Goal: Task Accomplishment & Management: Complete application form

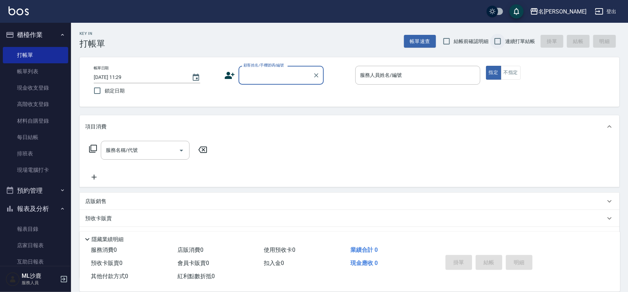
click at [497, 43] on input "連續打單結帳" at bounding box center [498, 41] width 15 height 15
checkbox input "true"
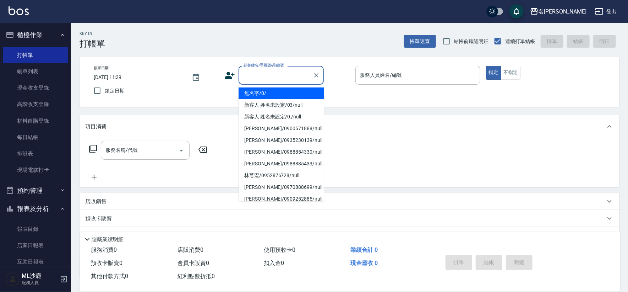
drag, startPoint x: 259, startPoint y: 79, endPoint x: 266, endPoint y: 89, distance: 12.2
click at [260, 79] on input "顧客姓名/手機號碼/編號" at bounding box center [276, 75] width 68 height 12
click at [266, 94] on li "無名字/0/" at bounding box center [281, 93] width 85 height 12
type input "無名字/0/"
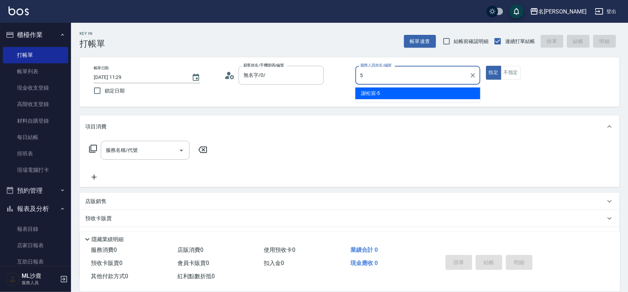
type input "[PERSON_NAME]-5"
type button "true"
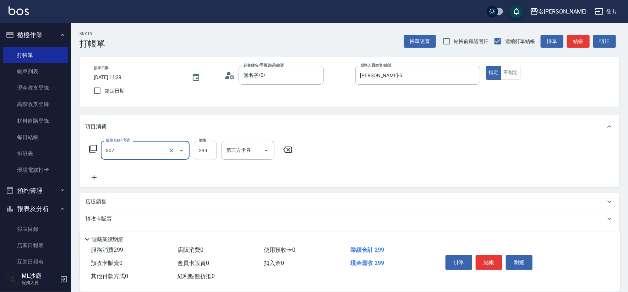
type input "剪髮(307)"
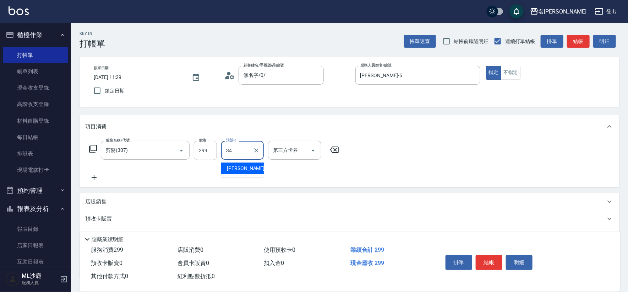
type input "[PERSON_NAME]-34"
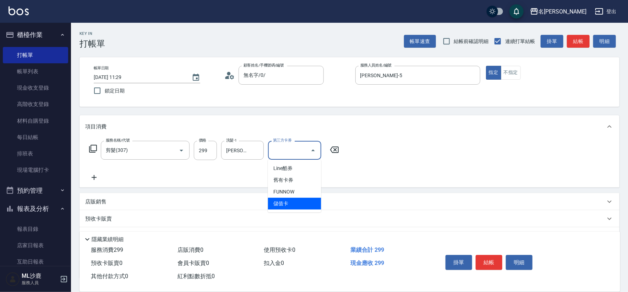
type input "儲值卡"
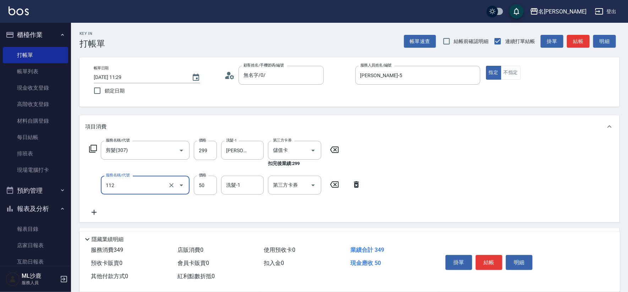
type input "精油50(112)"
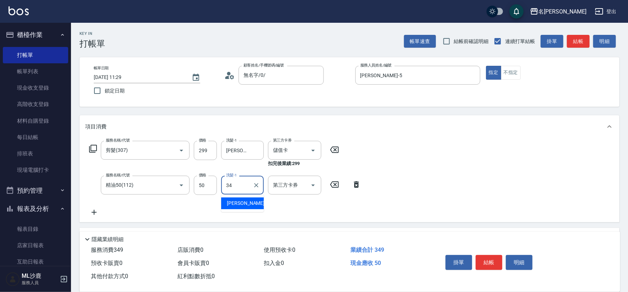
type input "[PERSON_NAME]-34"
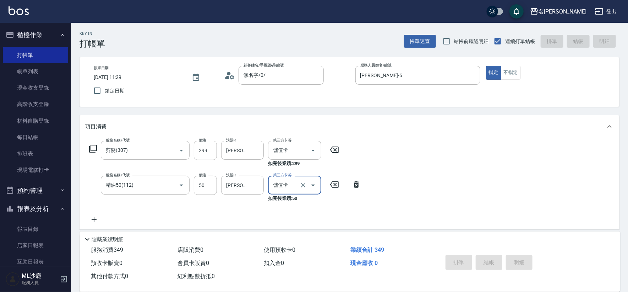
type input "儲值卡"
type input "[DATE] 17:20"
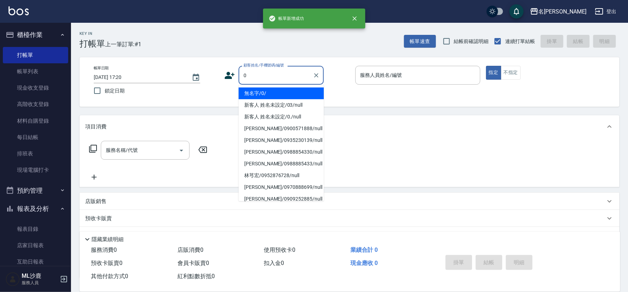
type input "無名字/0/"
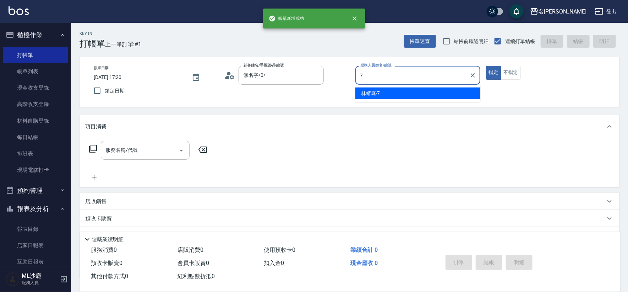
type input "[PERSON_NAME]-7"
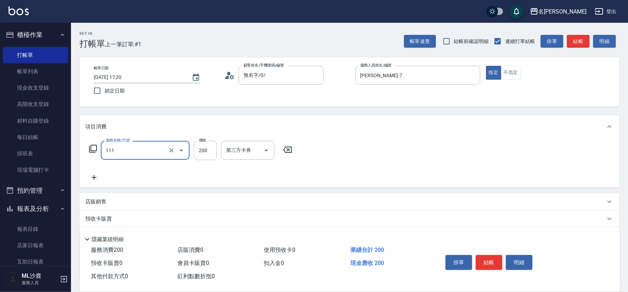
type input "200(111)"
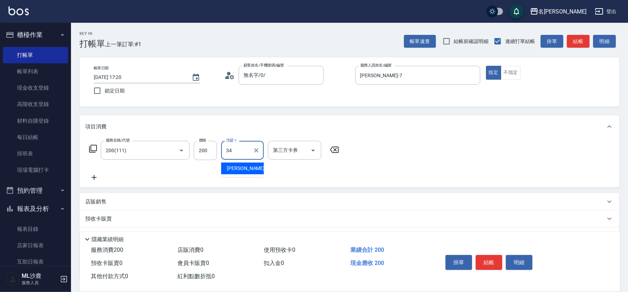
type input "[PERSON_NAME]-34"
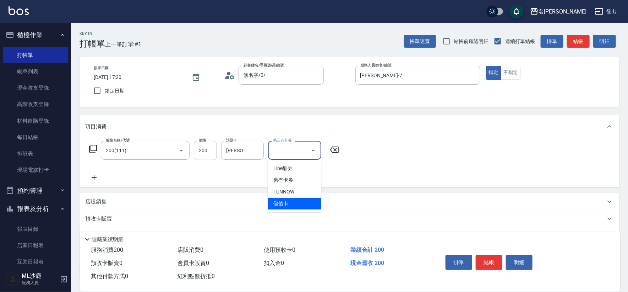
type input "儲值卡"
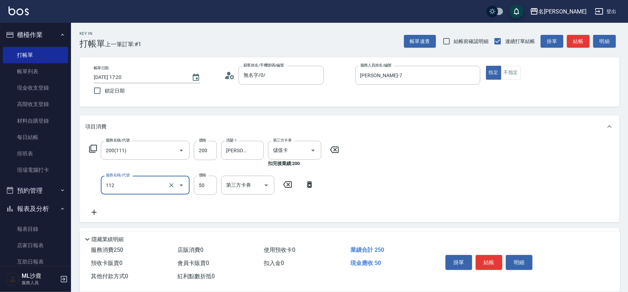
type input "精油50(112)"
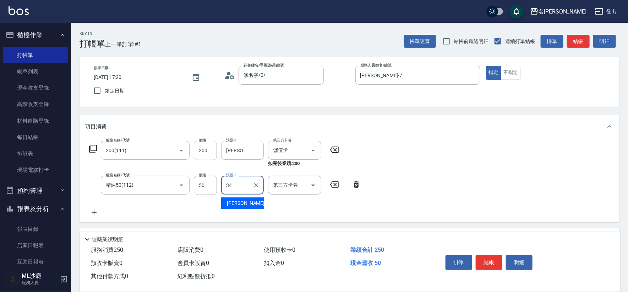
type input "[PERSON_NAME]-34"
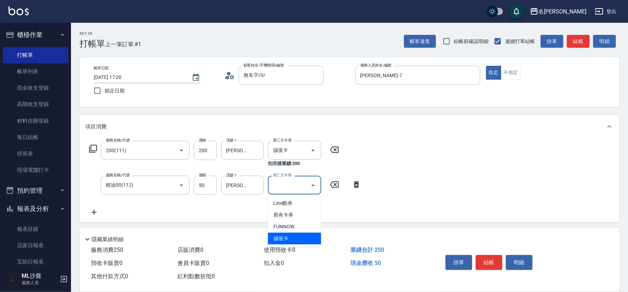
type input "儲值卡"
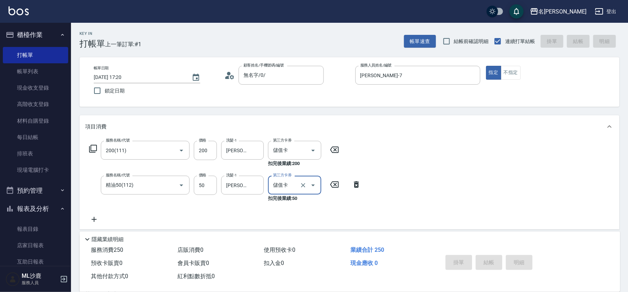
type input "[DATE] 17:21"
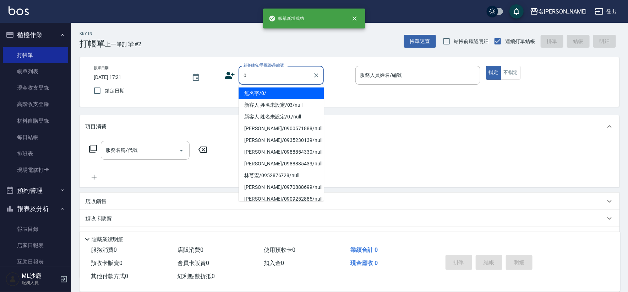
type input "無名字/0/"
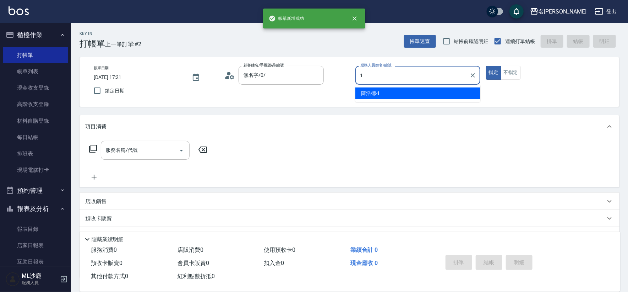
type input "[PERSON_NAME]1"
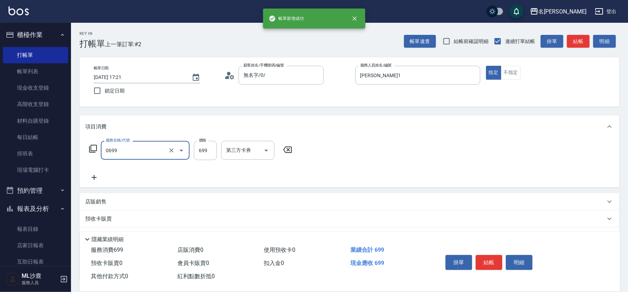
type input "精油SPA(0699)"
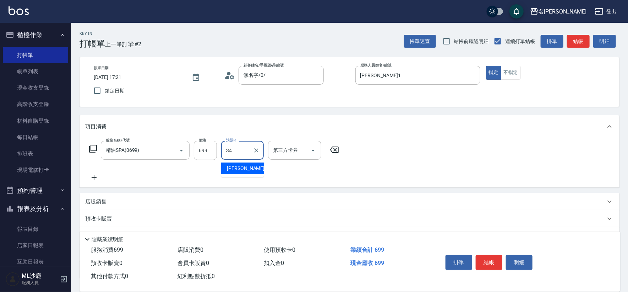
type input "[PERSON_NAME]-34"
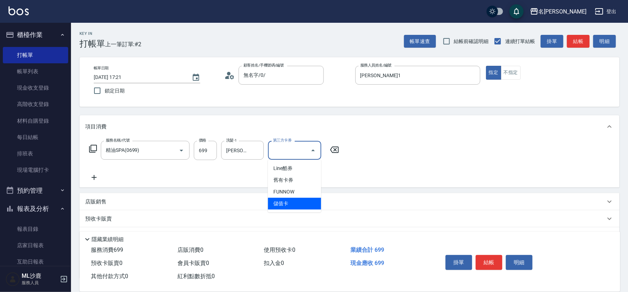
type input "儲值卡"
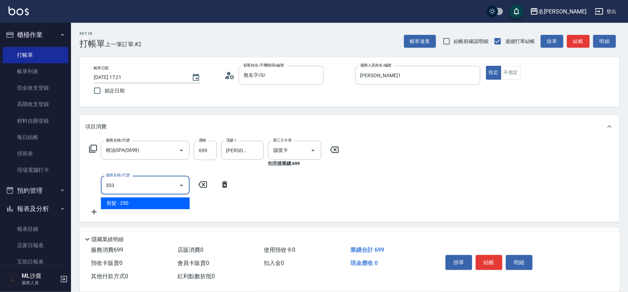
type input "剪髮(303)"
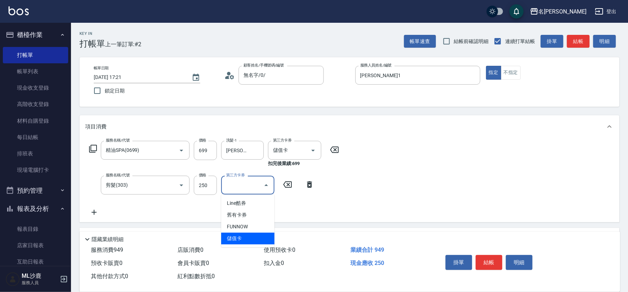
type input "儲值卡"
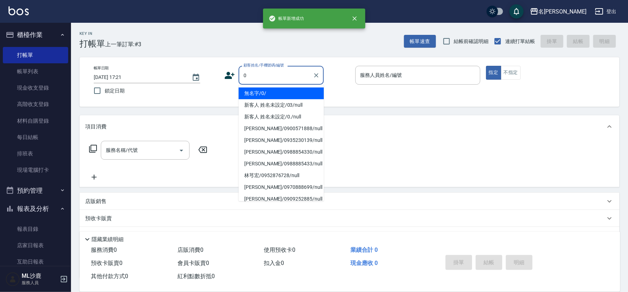
type input "無名字/0/"
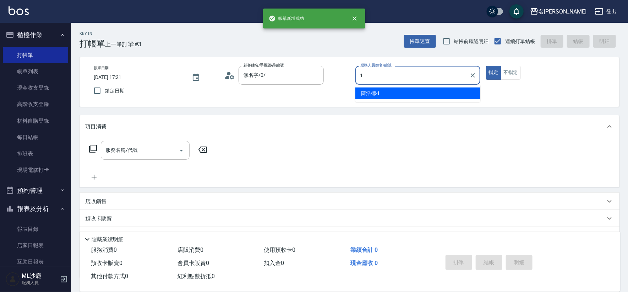
type input "[PERSON_NAME]1"
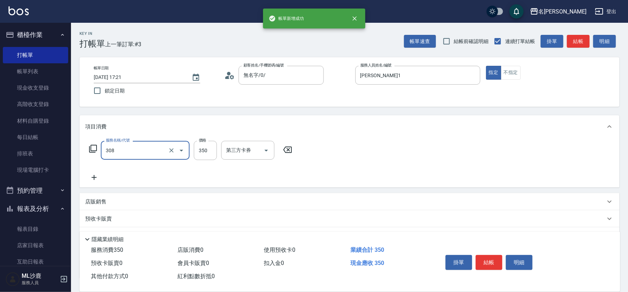
type input "洗+剪(308)"
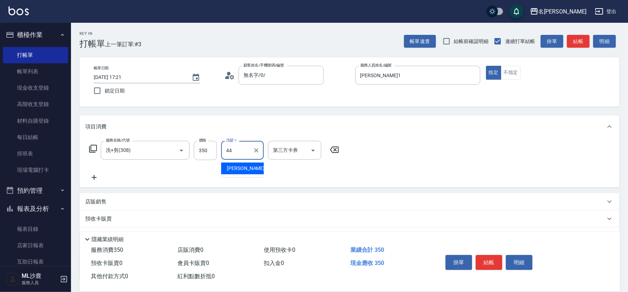
type input "[PERSON_NAME]-44"
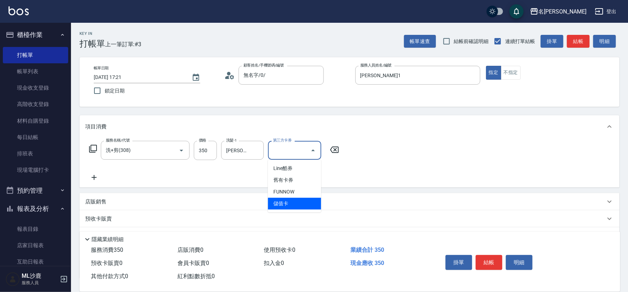
type input "儲值卡"
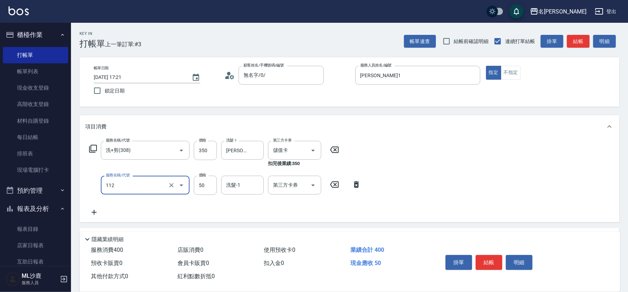
type input "精油50(112)"
type input "[PERSON_NAME]-44"
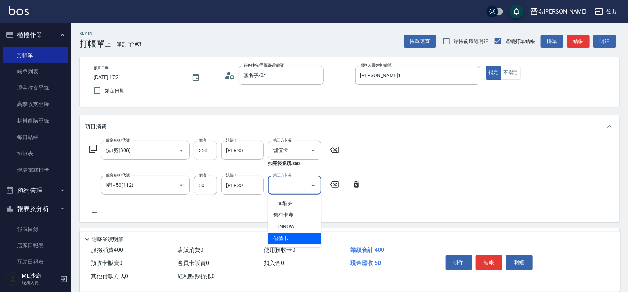
type input "儲值卡"
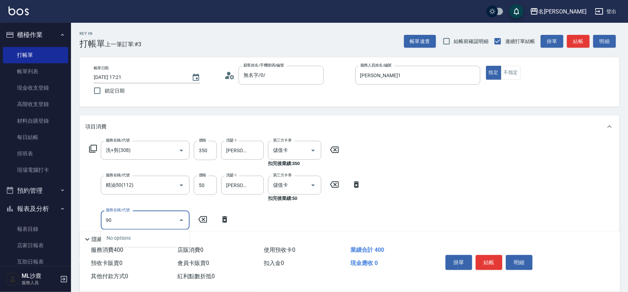
type input "901"
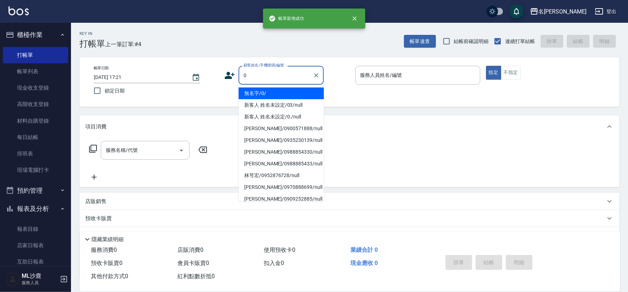
type input "無名字/0/"
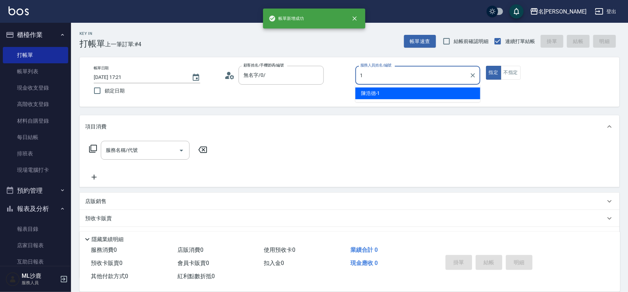
type input "[PERSON_NAME]1"
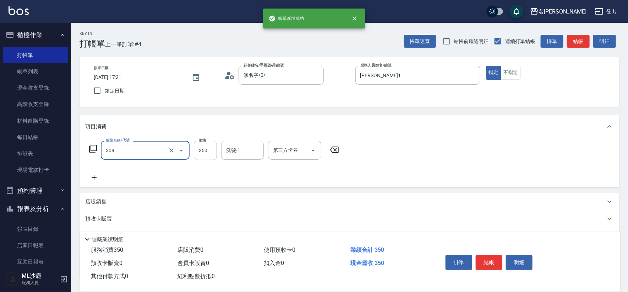
type input "洗+剪(308)"
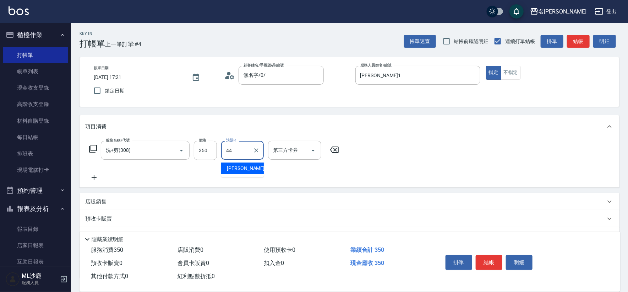
type input "[PERSON_NAME]-44"
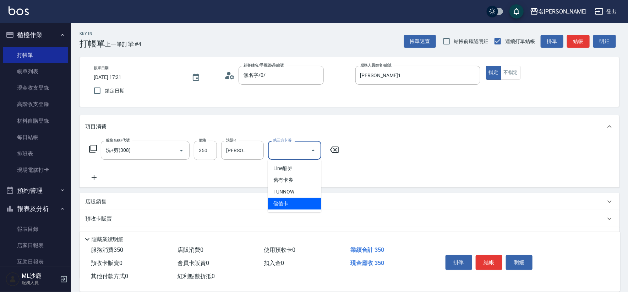
type input "儲值卡"
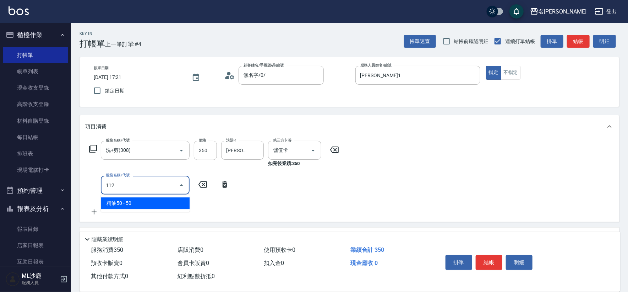
type input "精油50(112)"
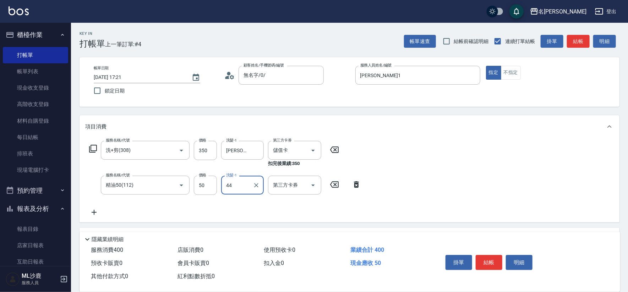
type input "[PERSON_NAME]-44"
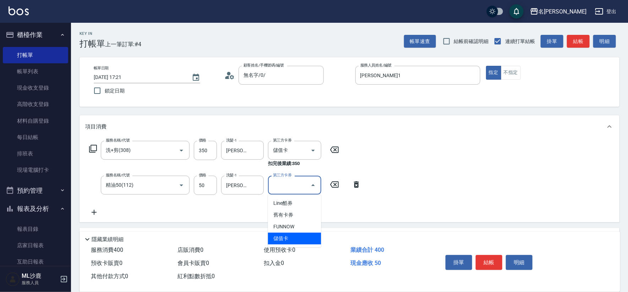
type input "儲值卡"
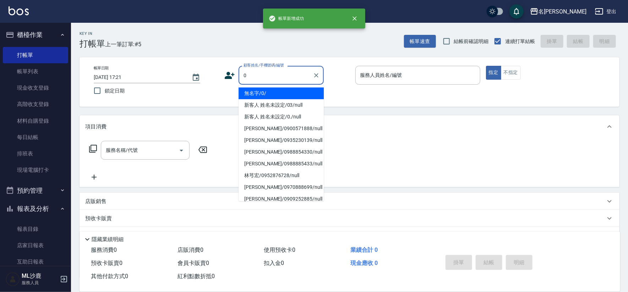
type input "無名字/0/"
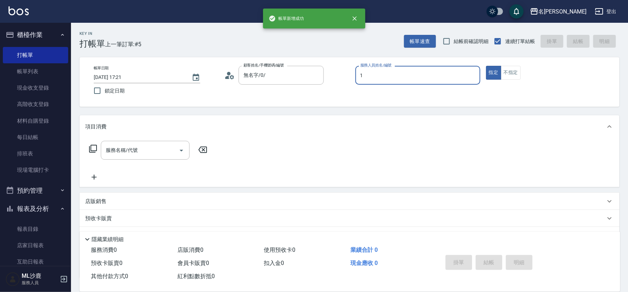
type input "[PERSON_NAME]1"
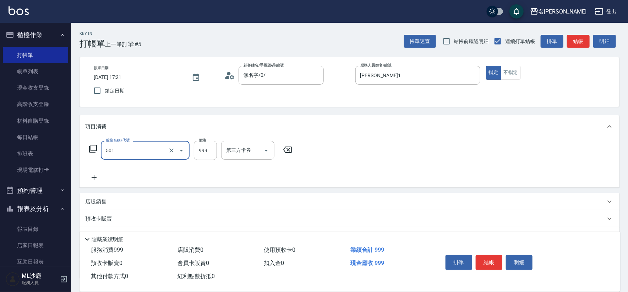
type input "染髮(501)"
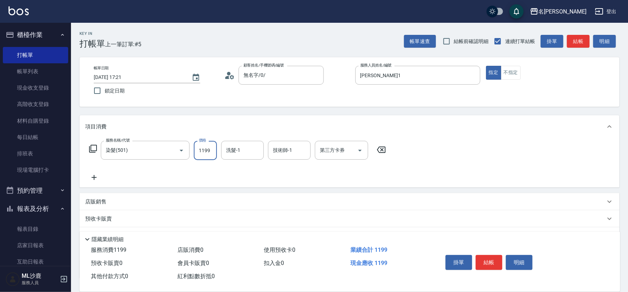
type input "1199"
type input "[PERSON_NAME]-34"
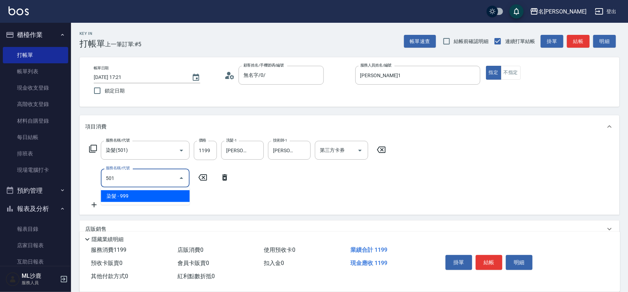
type input "染髮(501)"
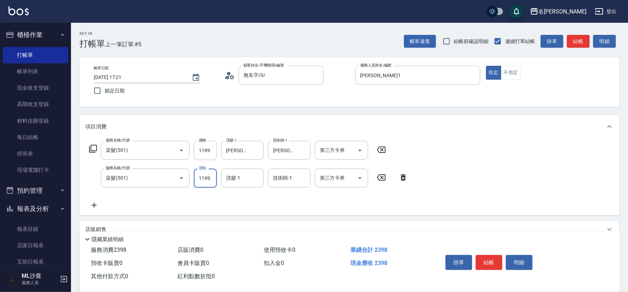
type input "1199"
type input "[PERSON_NAME]-34"
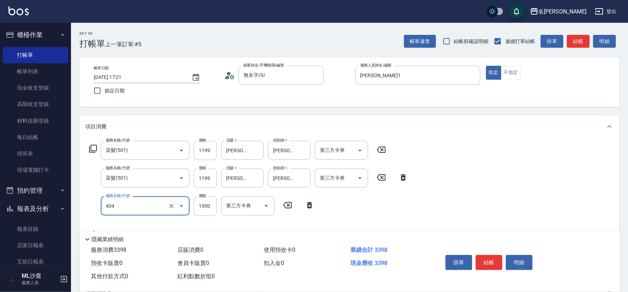
type input "1000護(404)"
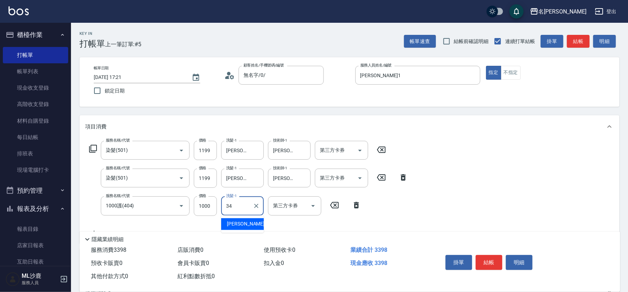
type input "[PERSON_NAME]-34"
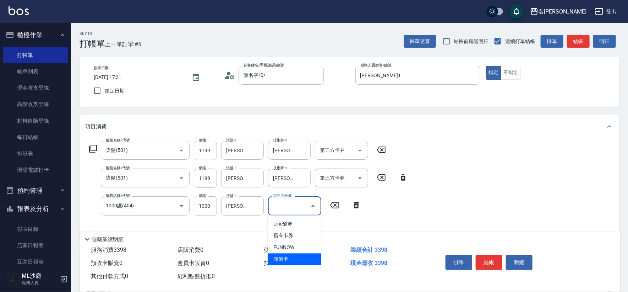
type input "儲值卡"
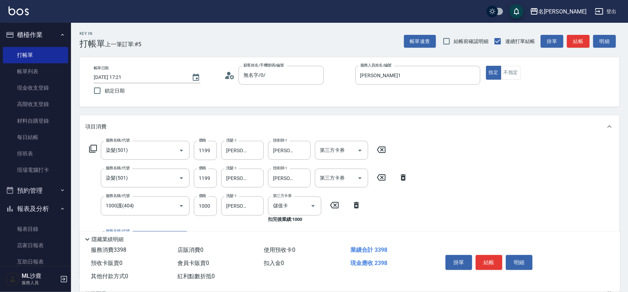
scroll to position [39, 0]
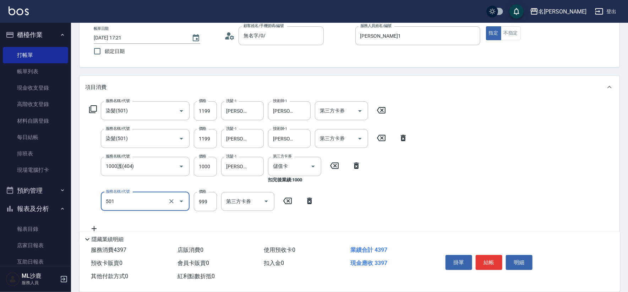
type input "染髮(501)"
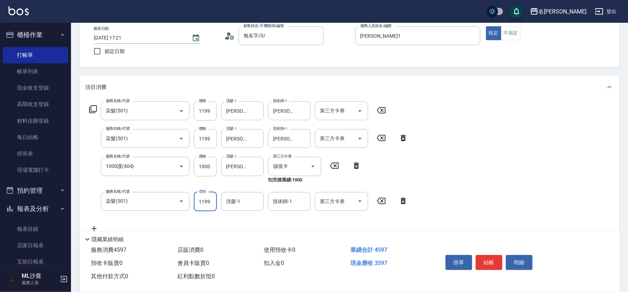
type input "1199"
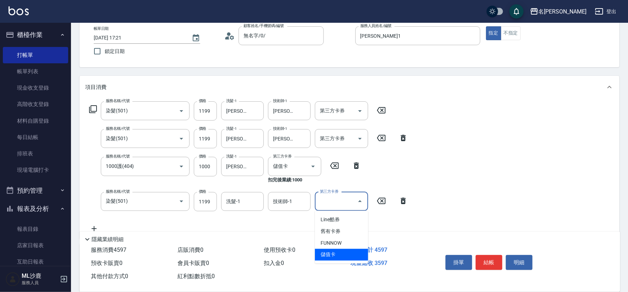
type input "儲值卡"
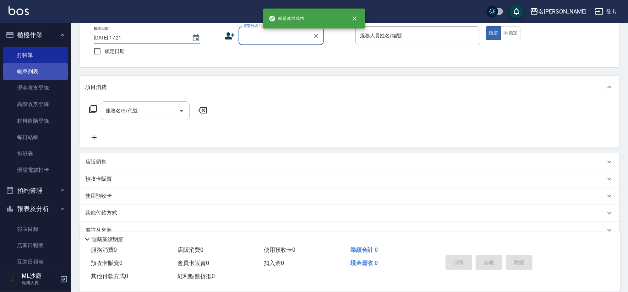
click at [27, 77] on link "帳單列表" at bounding box center [35, 71] width 65 height 16
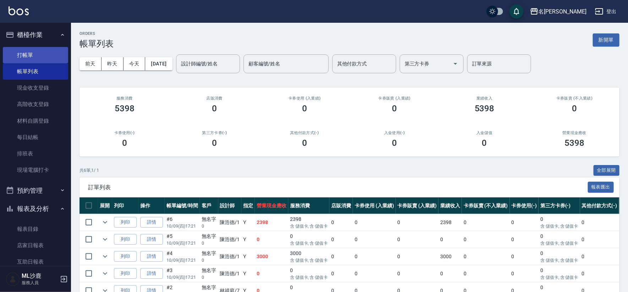
click at [38, 57] on link "打帳單" at bounding box center [35, 55] width 65 height 16
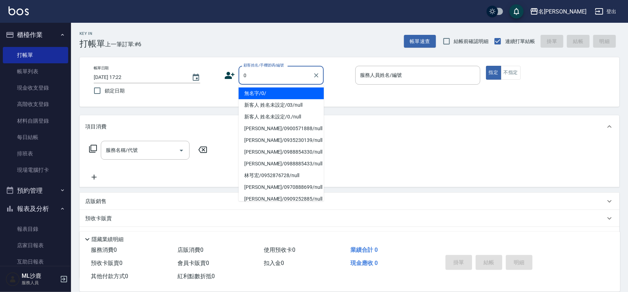
type input "無名字/0/"
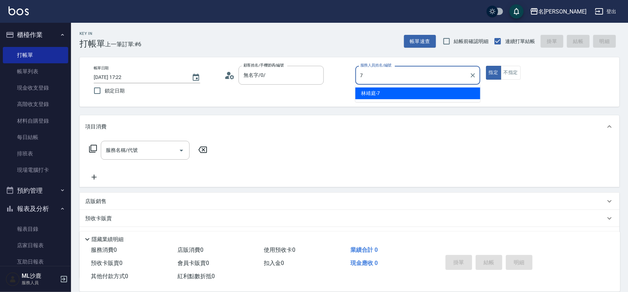
type input "[PERSON_NAME]-7"
type button "true"
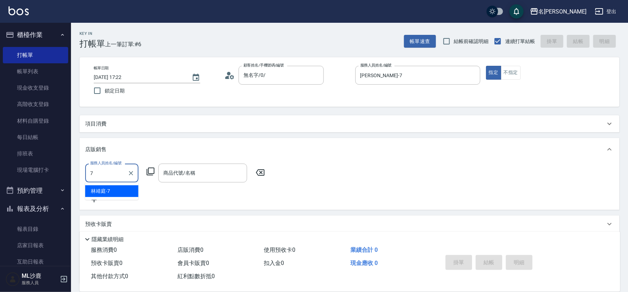
type input "[PERSON_NAME]-7"
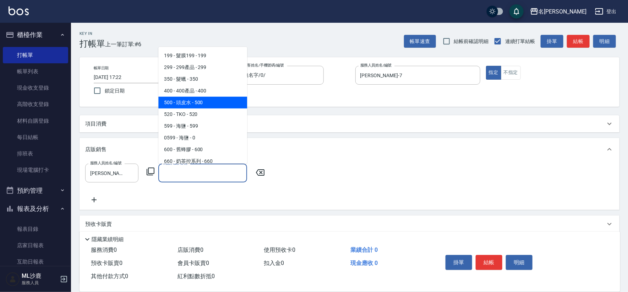
type input "頭皮水"
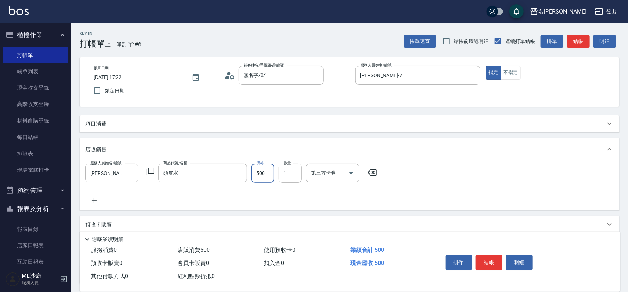
click at [260, 169] on input "500" at bounding box center [263, 172] width 23 height 19
type input "480"
click at [374, 170] on icon at bounding box center [373, 172] width 18 height 9
click at [375, 170] on div "服務人員姓名/編號 [PERSON_NAME]-7 服務人員姓名/編號 商品代號/名稱 頭皮水 商品代號/名稱 價格 480 價格 數量 1 數量 第三方卡券…" at bounding box center [349, 183] width 529 height 41
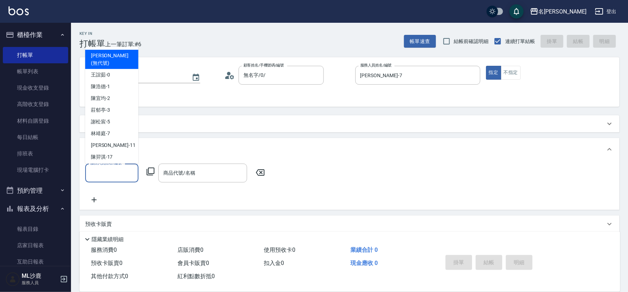
click at [123, 174] on input "服務人員姓名/編號" at bounding box center [111, 173] width 47 height 12
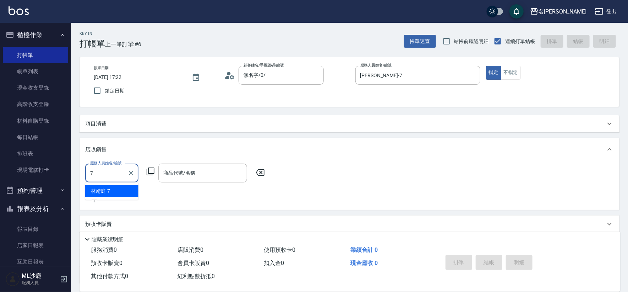
type input "[PERSON_NAME]-7"
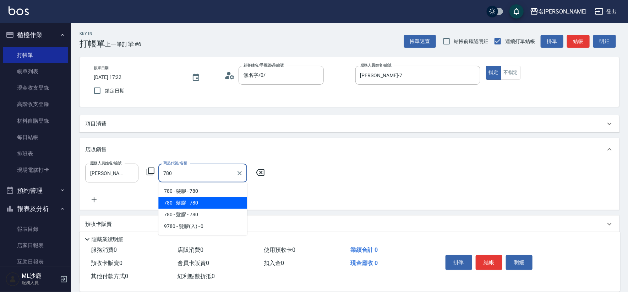
type input "髮膠"
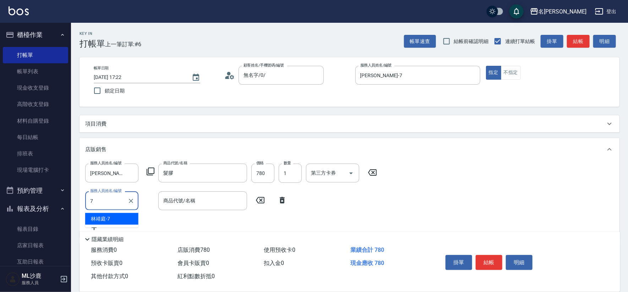
type input "[PERSON_NAME]-7"
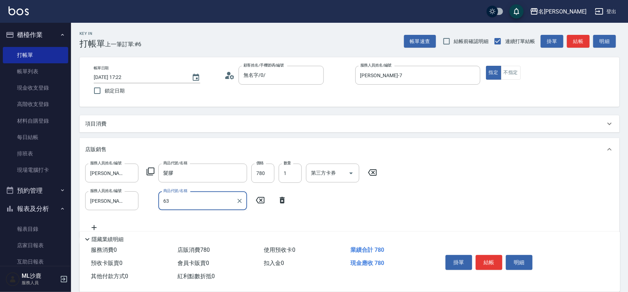
type input "6"
type input "TKO"
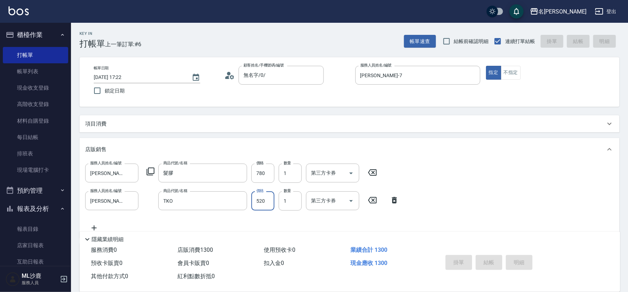
type input "[DATE] 17:23"
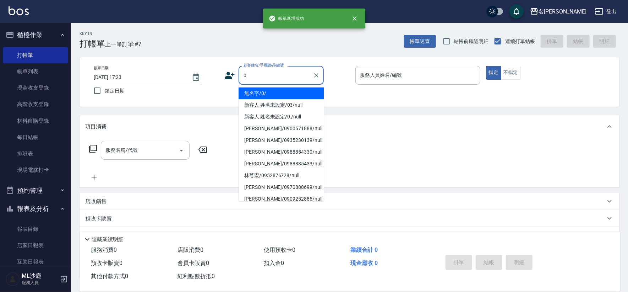
type input "無名字/0/"
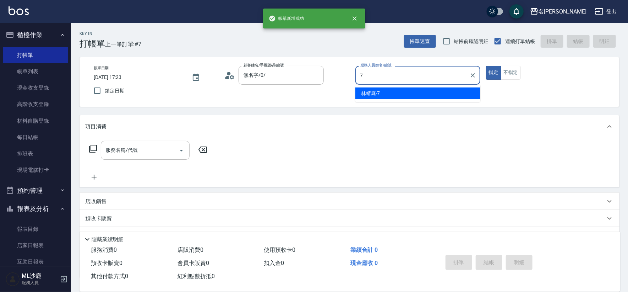
type input "[PERSON_NAME]-7"
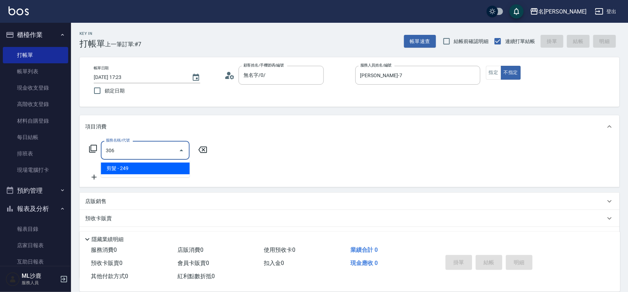
type input "剪髮(306)"
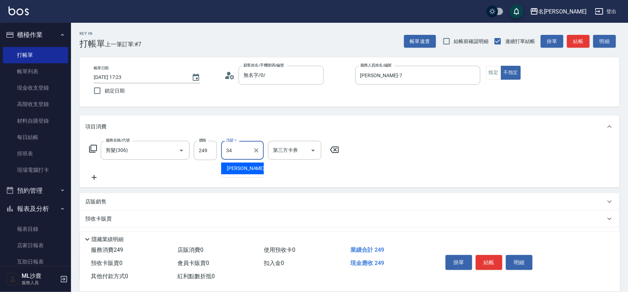
type input "[PERSON_NAME]-34"
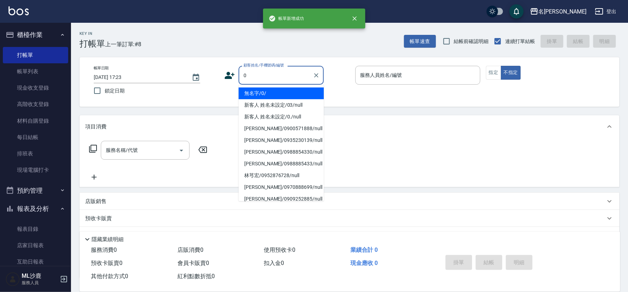
type input "無名字/0/"
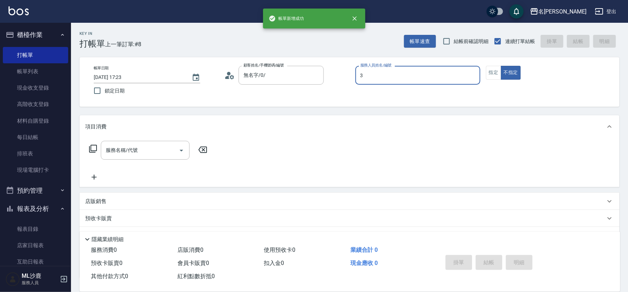
type input "[PERSON_NAME]-3"
type button "false"
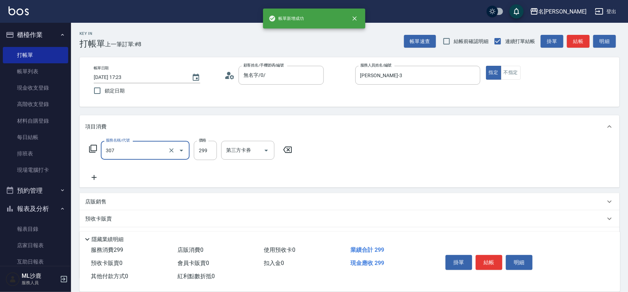
type input "剪髮(307)"
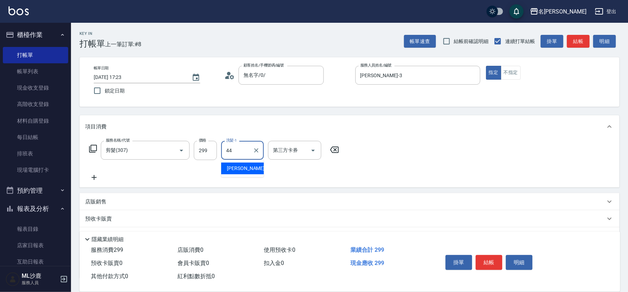
type input "[PERSON_NAME]-44"
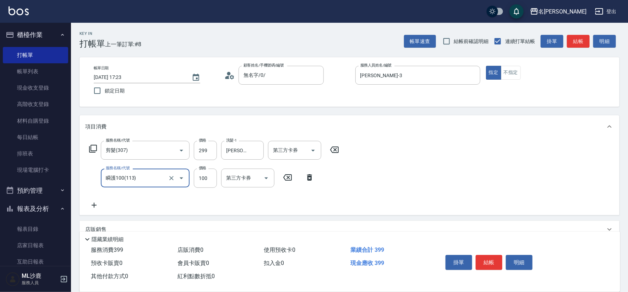
type input "瞬護100(113)"
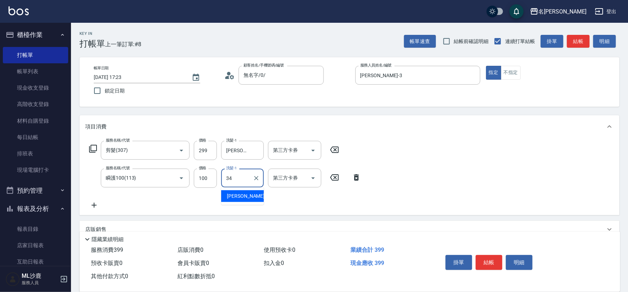
type input "3"
type input "[PERSON_NAME]-44"
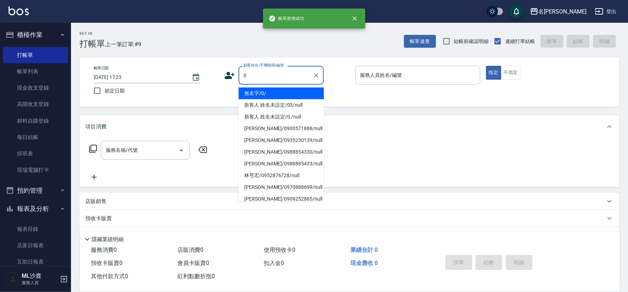
type input "無名字/0/"
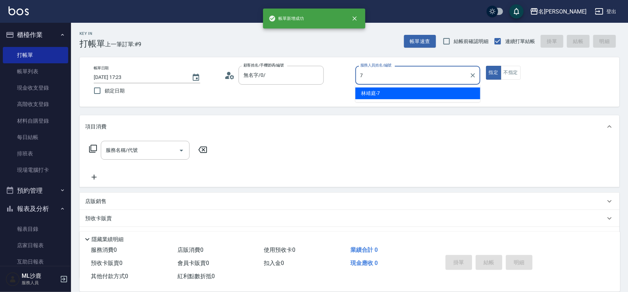
type input "[PERSON_NAME]-7"
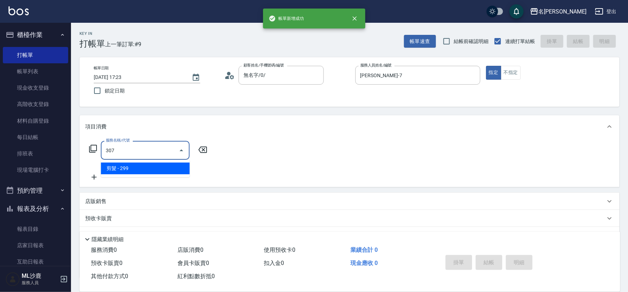
type input "剪髮(307)"
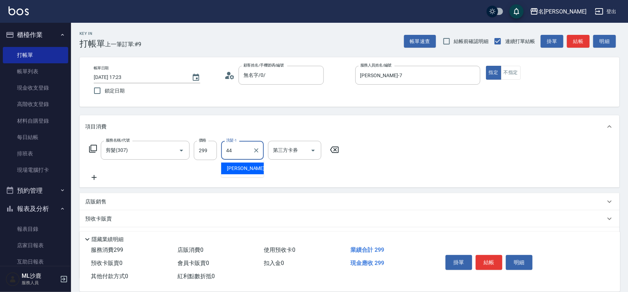
type input "[PERSON_NAME]-44"
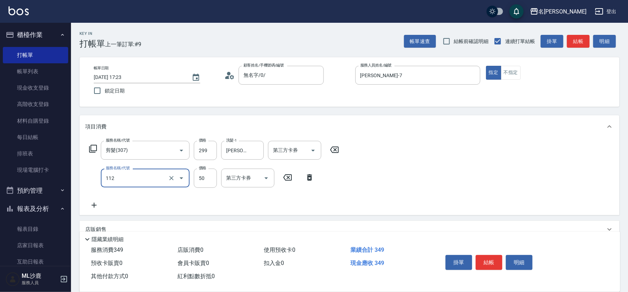
type input "精油50(112)"
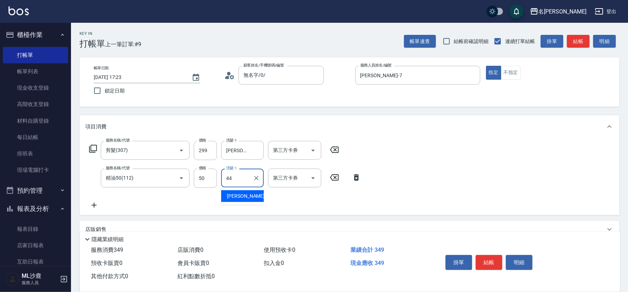
type input "[PERSON_NAME]-44"
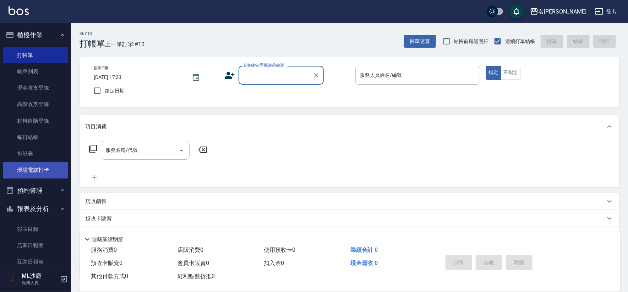
scroll to position [158, 0]
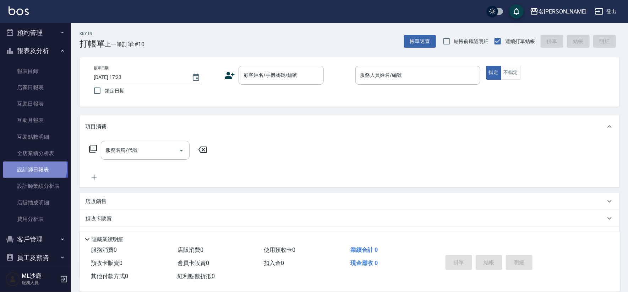
click at [33, 167] on link "設計師日報表" at bounding box center [35, 169] width 65 height 16
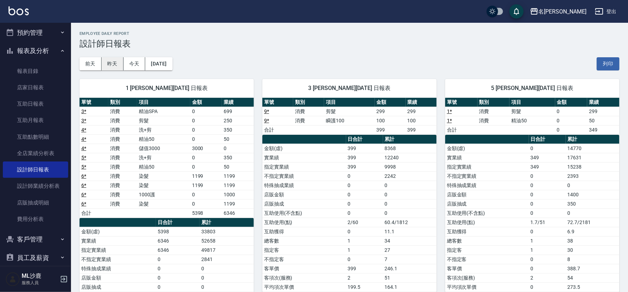
click at [112, 66] on button "昨天" at bounding box center [113, 63] width 22 height 13
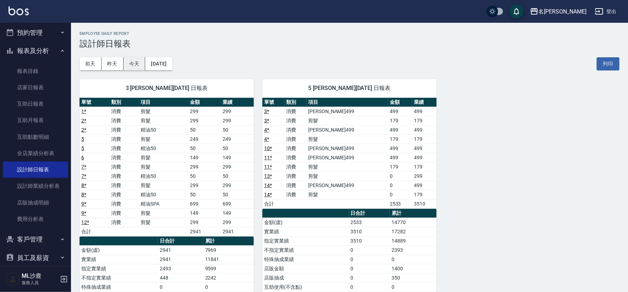
click at [134, 63] on button "今天" at bounding box center [135, 63] width 22 height 13
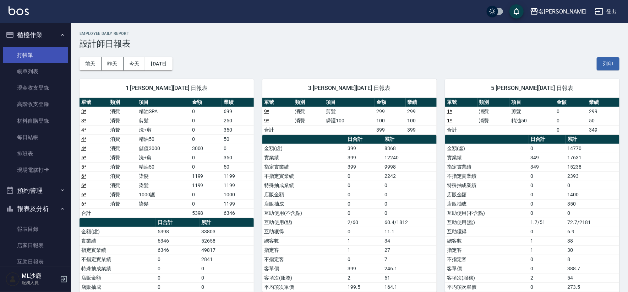
click at [38, 55] on link "打帳單" at bounding box center [35, 55] width 65 height 16
